Goal: Information Seeking & Learning: Learn about a topic

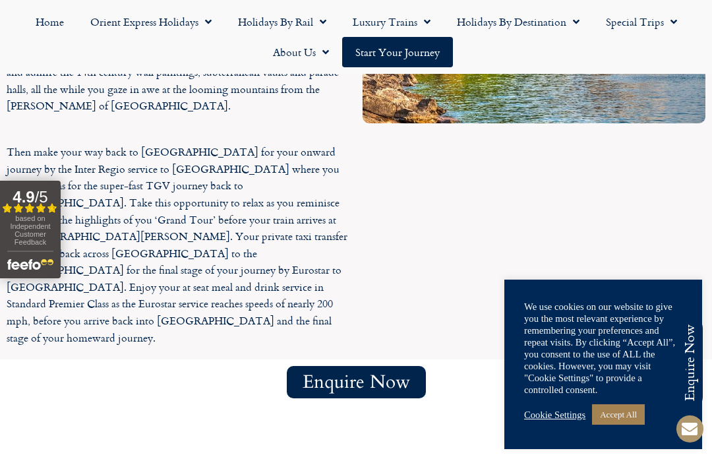
scroll to position [4768, 0]
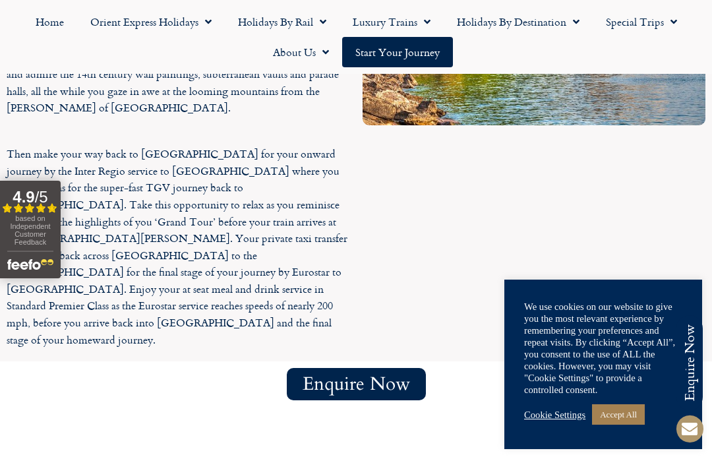
click at [630, 414] on link "Accept All" at bounding box center [618, 414] width 53 height 20
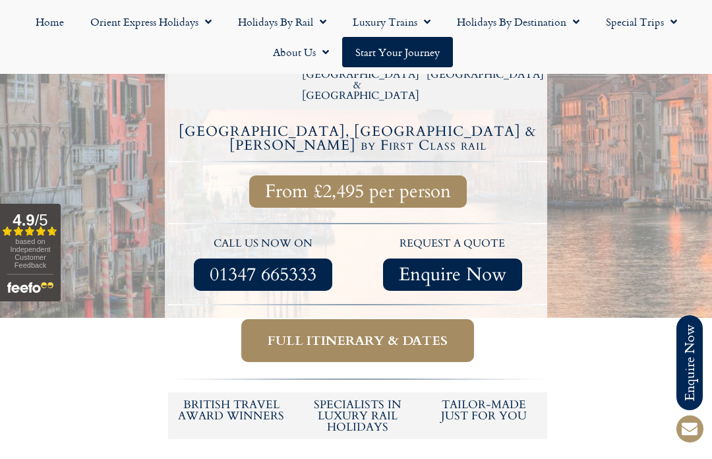
scroll to position [425, 0]
click at [303, 333] on span "Full itinerary & dates" at bounding box center [358, 341] width 180 height 16
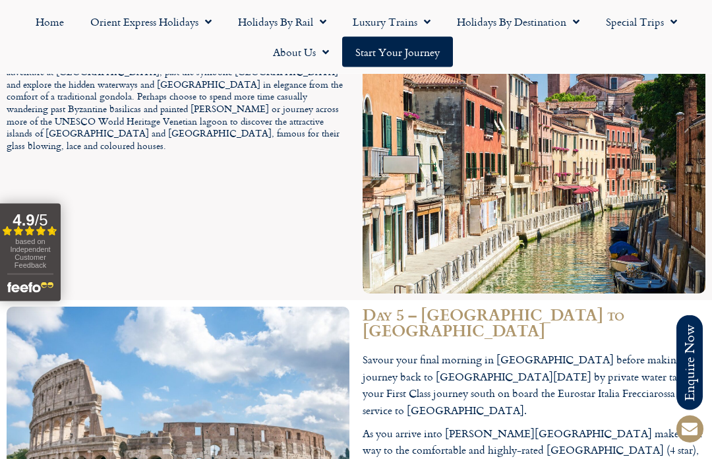
scroll to position [2540, 0]
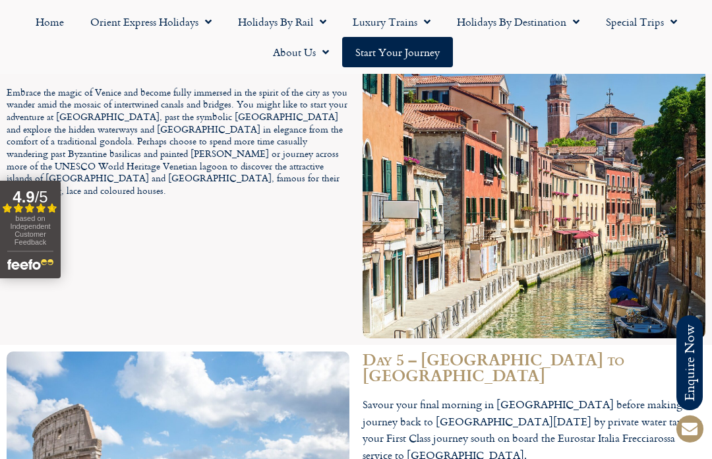
click at [413, 23] on link "Luxury Trains" at bounding box center [391, 22] width 104 height 30
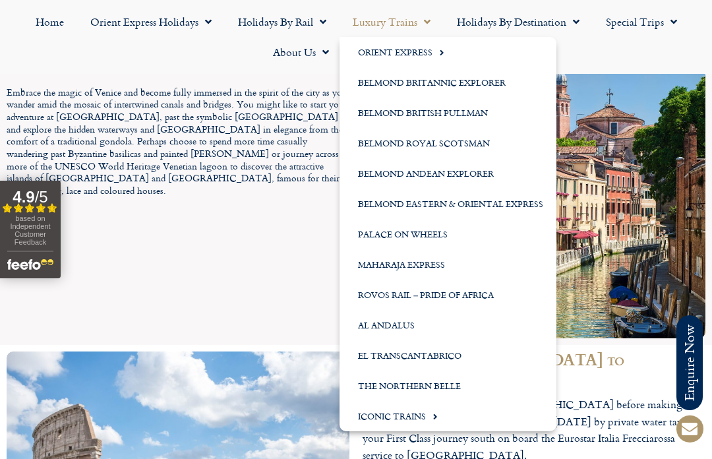
click at [419, 23] on span "Menu" at bounding box center [423, 22] width 13 height 24
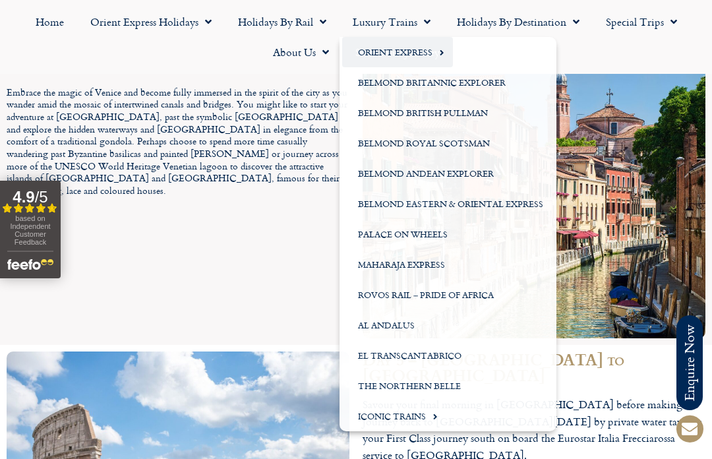
click at [424, 17] on span "Menu" at bounding box center [423, 22] width 13 height 24
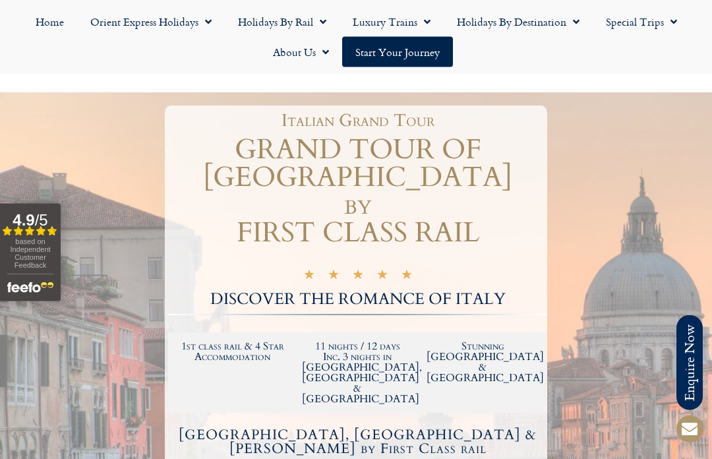
scroll to position [123, 0]
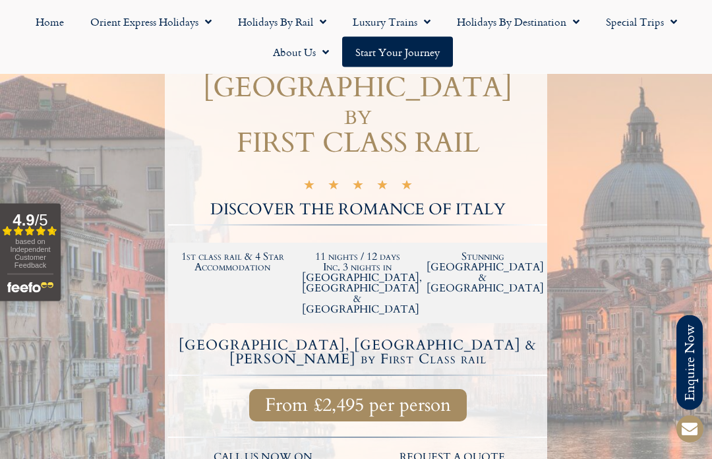
scroll to position [212, 0]
click at [314, 397] on span "From £2,495 per person" at bounding box center [358, 405] width 186 height 16
click at [315, 397] on span "From £2,495 per person" at bounding box center [358, 405] width 186 height 16
click at [322, 397] on span "From £2,495 per person" at bounding box center [358, 405] width 186 height 16
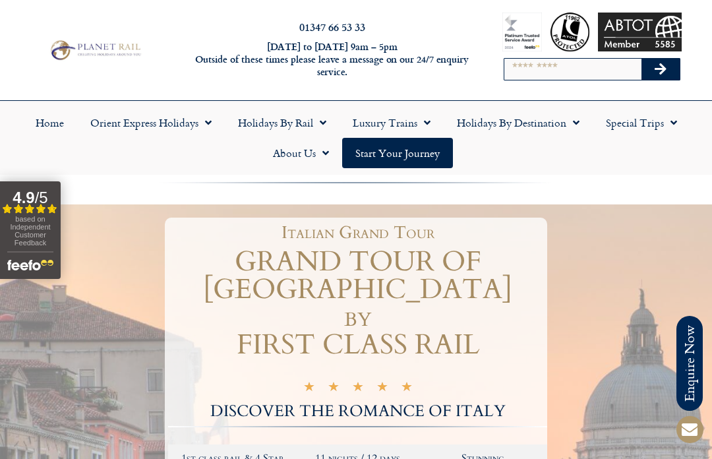
scroll to position [11, 0]
click at [589, 125] on link "Holidays by Destination" at bounding box center [518, 122] width 149 height 30
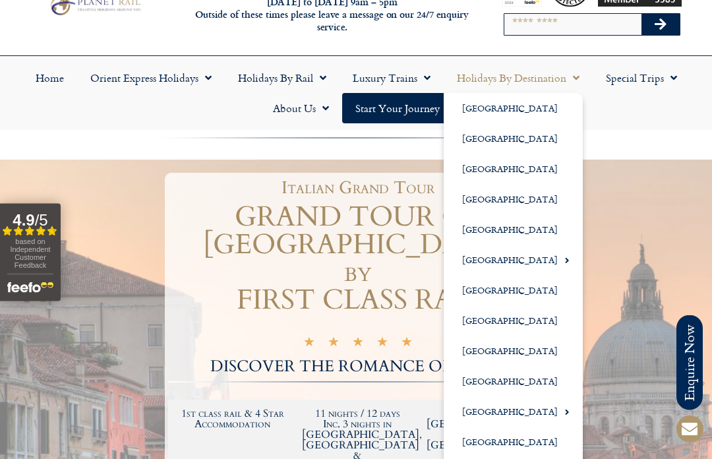
scroll to position [56, 0]
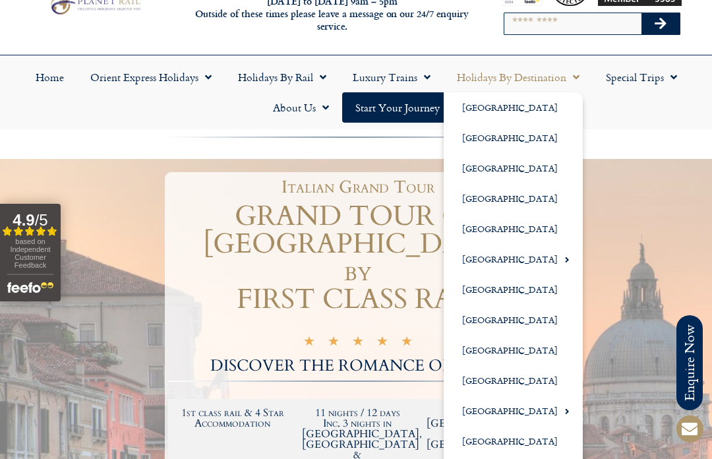
click at [498, 381] on link "[GEOGRAPHIC_DATA]" at bounding box center [513, 380] width 139 height 30
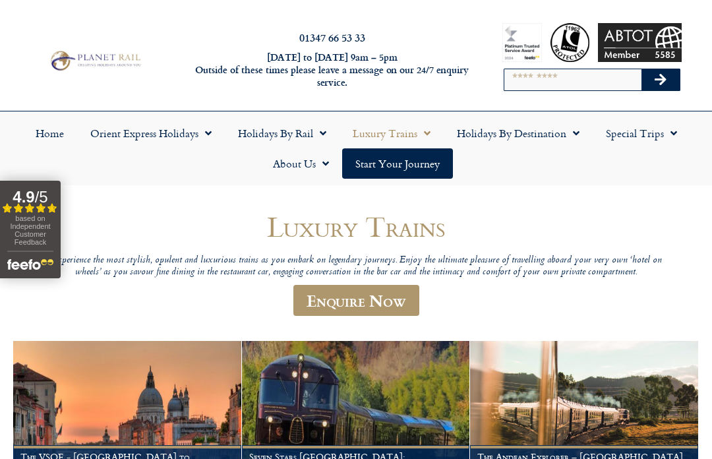
click at [376, 169] on link "Start your Journey" at bounding box center [397, 163] width 111 height 30
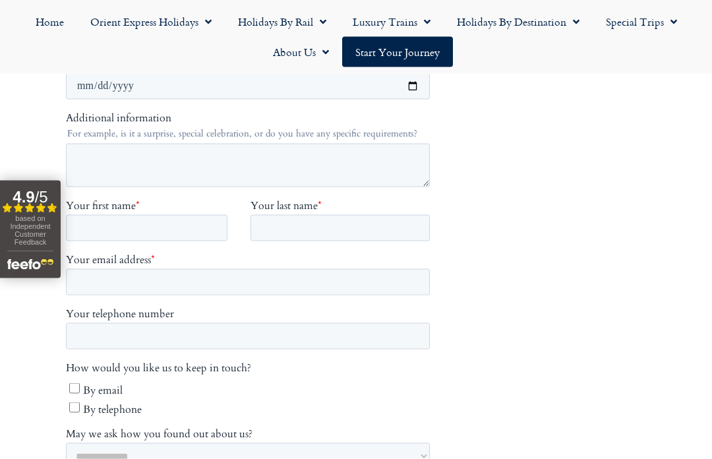
scroll to position [457, 0]
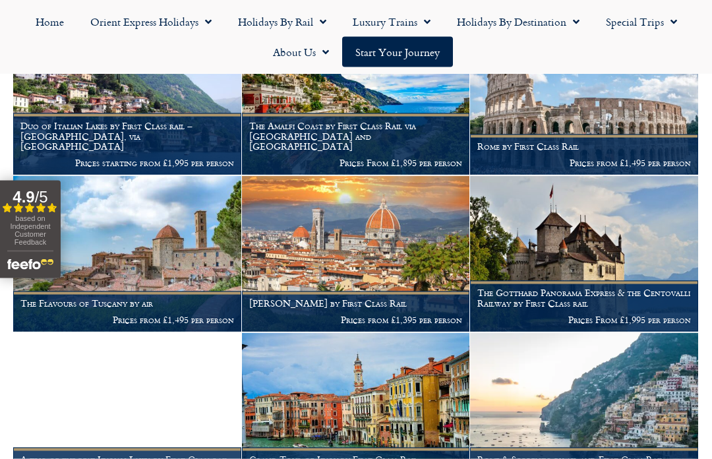
scroll to position [716, 0]
